Goal: Find specific page/section: Find specific page/section

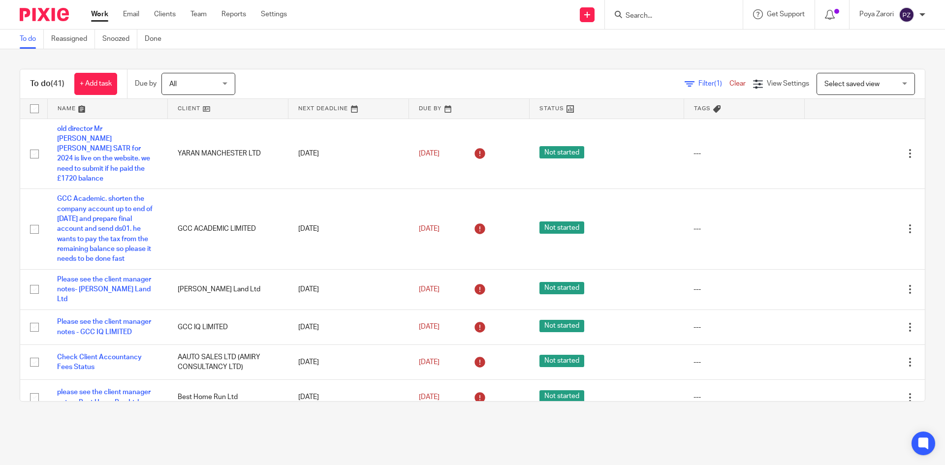
click at [630, 14] on input "Search" at bounding box center [669, 16] width 89 height 9
type input "vhd"
click at [659, 51] on link at bounding box center [711, 42] width 176 height 23
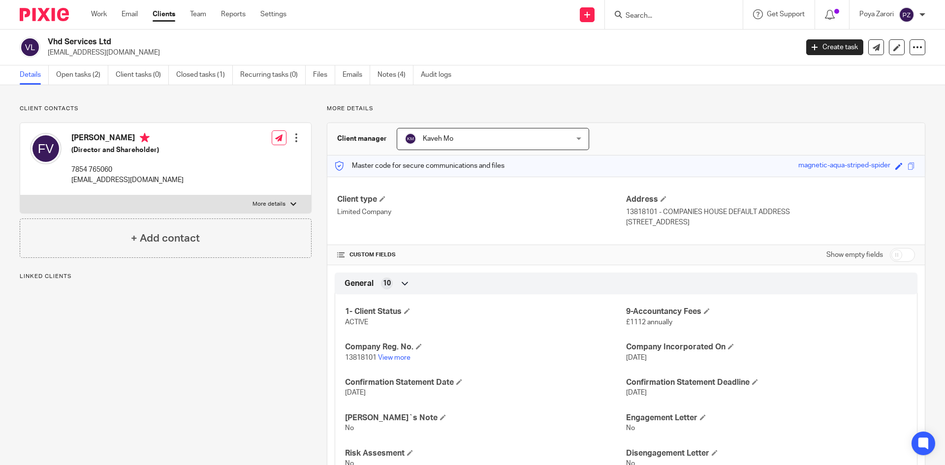
click at [569, 140] on div "Kaveh Mo Kaveh Mo" at bounding box center [493, 139] width 192 height 22
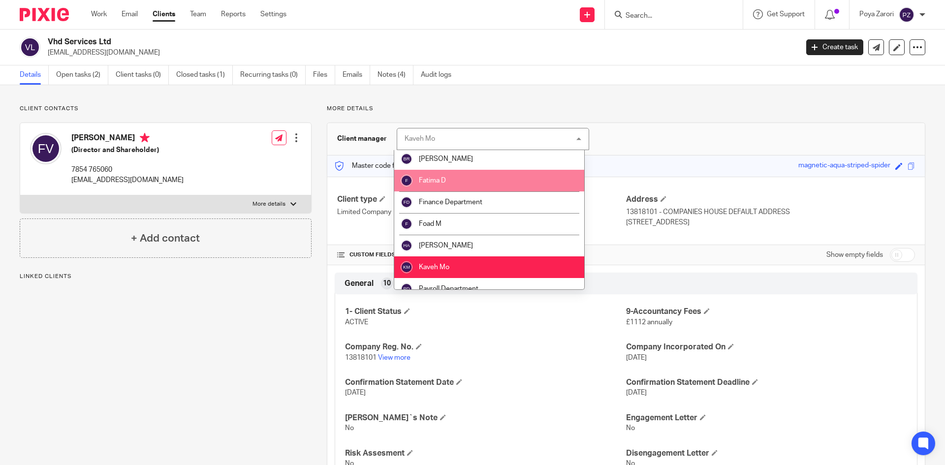
scroll to position [98, 0]
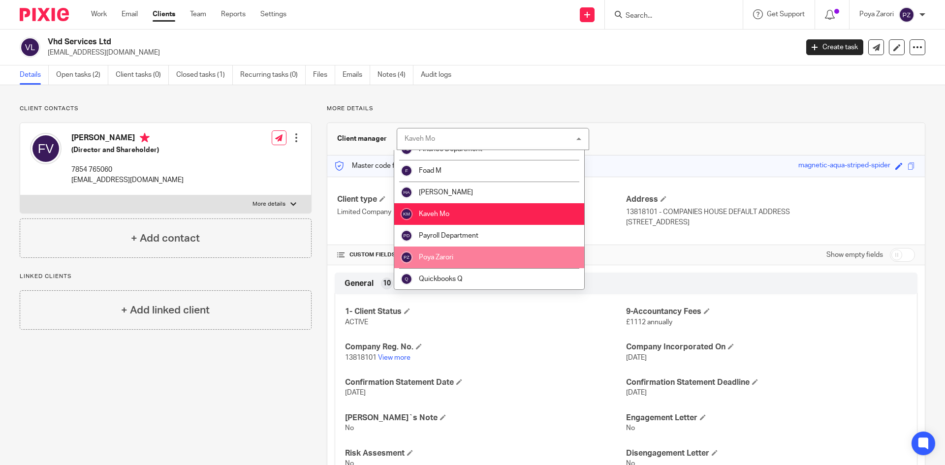
click at [447, 251] on li "Poya Zarori" at bounding box center [489, 258] width 190 height 22
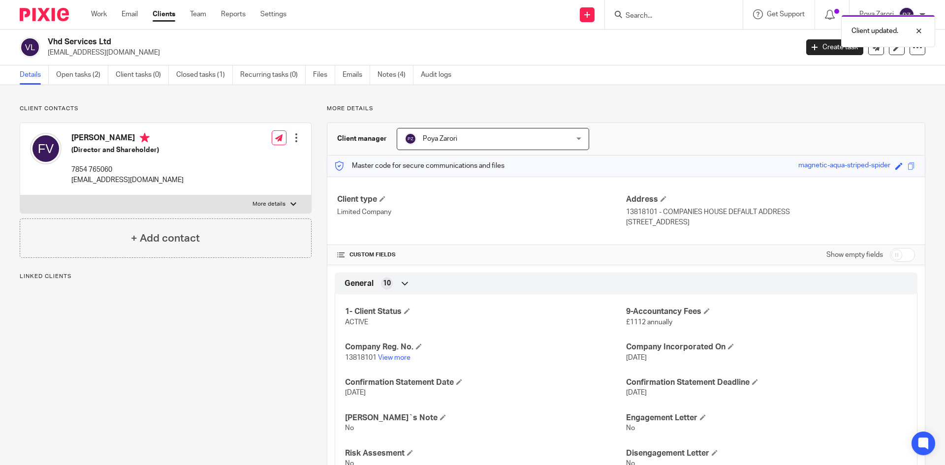
click at [77, 42] on h2 "Vhd Services Ltd" at bounding box center [345, 42] width 595 height 10
copy div "Vhd Services Ltd"
click at [387, 358] on link "View more" at bounding box center [394, 357] width 32 height 7
